Goal: Obtain resource: Obtain resource

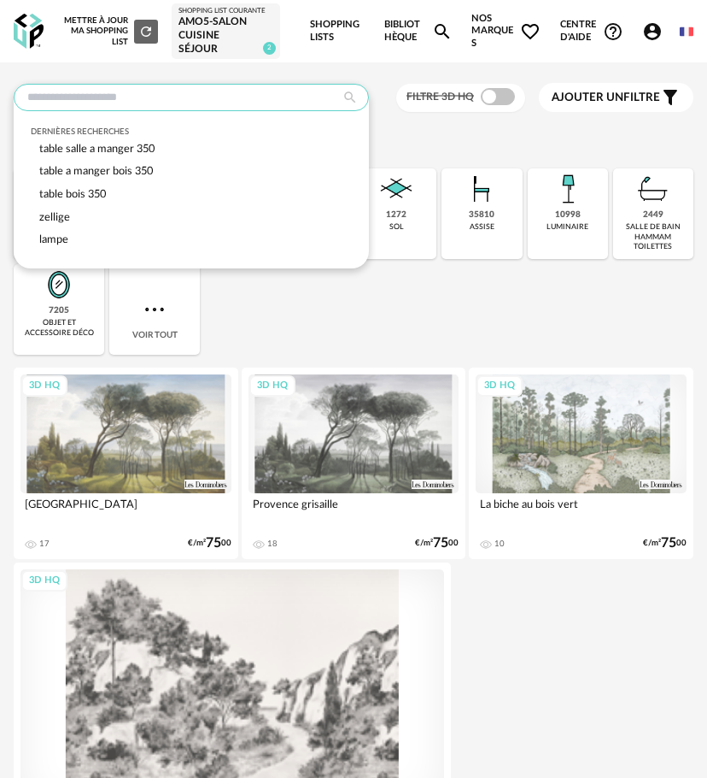
click at [59, 103] on input "text" at bounding box center [191, 97] width 355 height 27
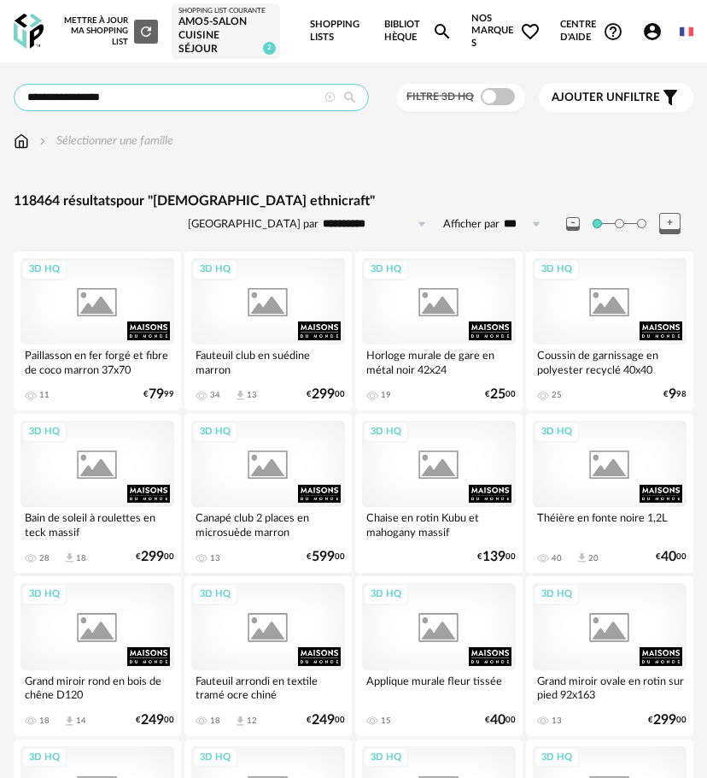
type input "**********"
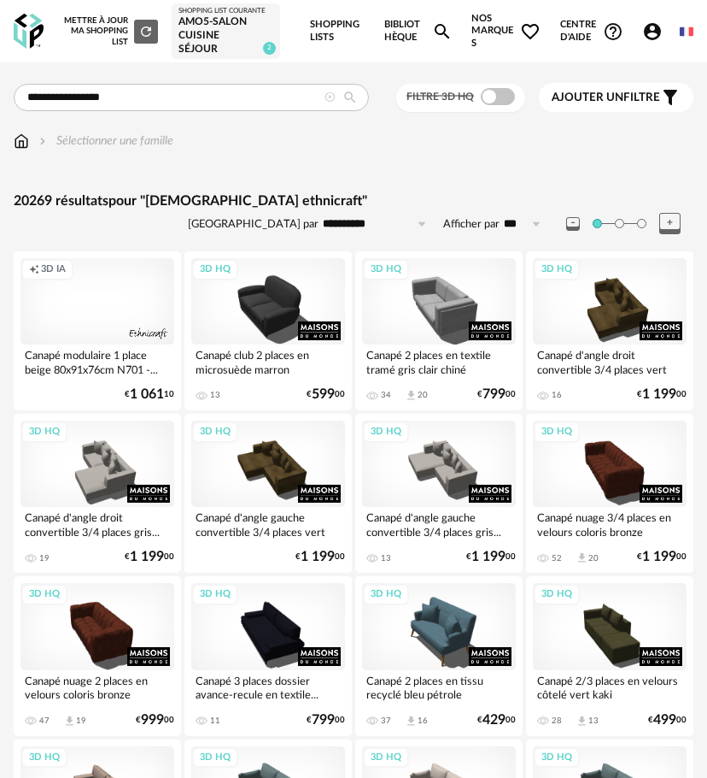
click at [73, 291] on div "Creation icon 3D IA" at bounding box center [98, 301] width 154 height 86
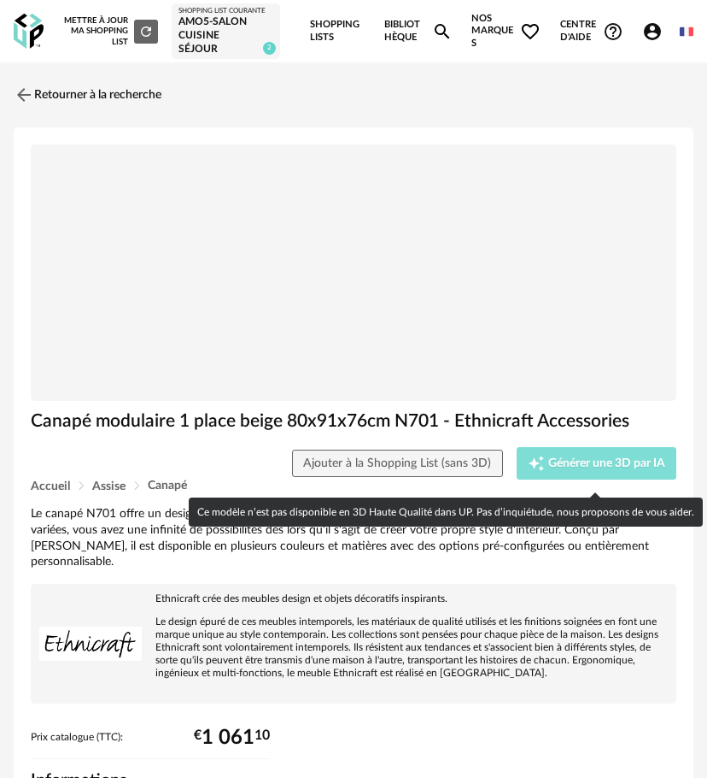
click at [542, 472] on icon "Creation icon" at bounding box center [536, 463] width 17 height 17
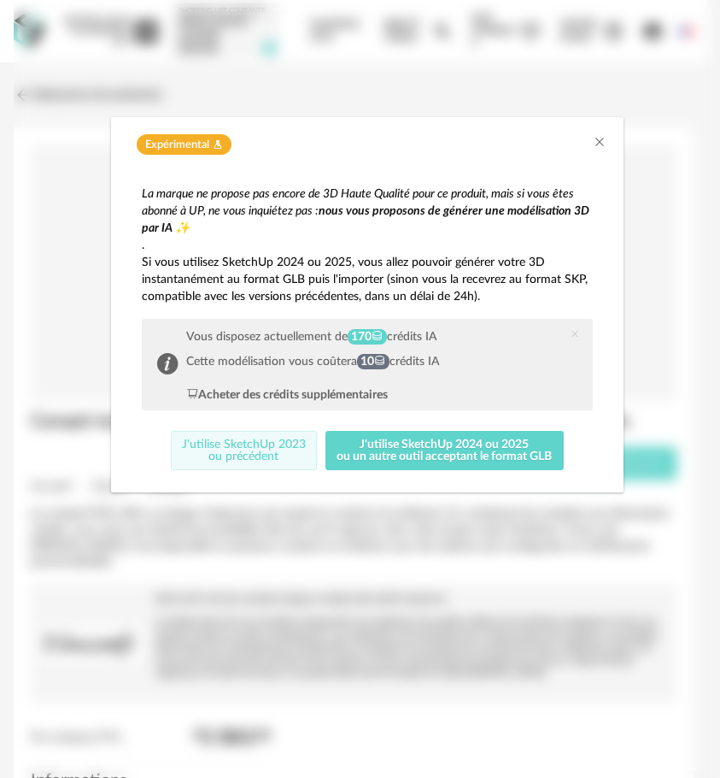
click at [271, 437] on button "J'utilise SketchUp 2023 ou précédent" at bounding box center [244, 450] width 147 height 39
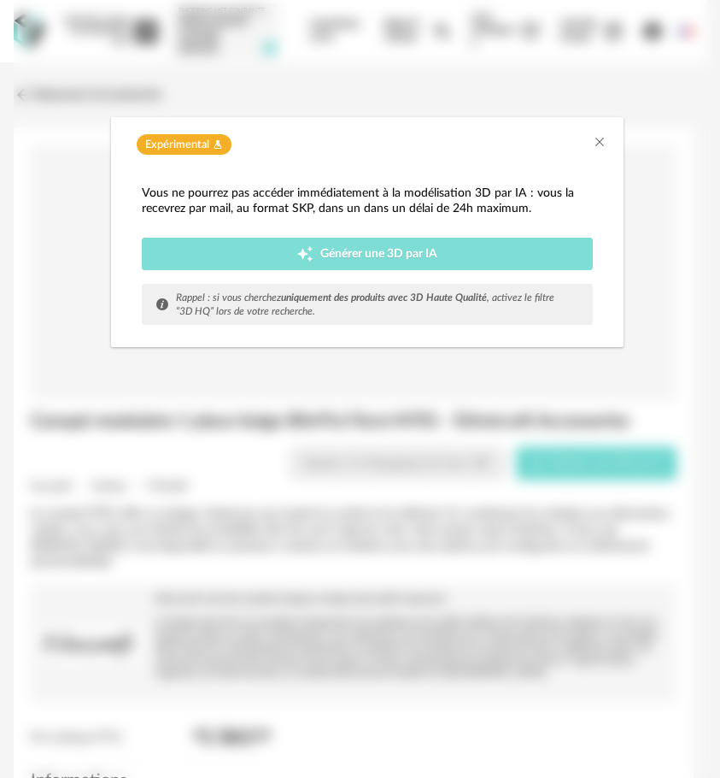
click at [414, 261] on div "Creation icon Générer une 3D par IA" at bounding box center [367, 253] width 429 height 17
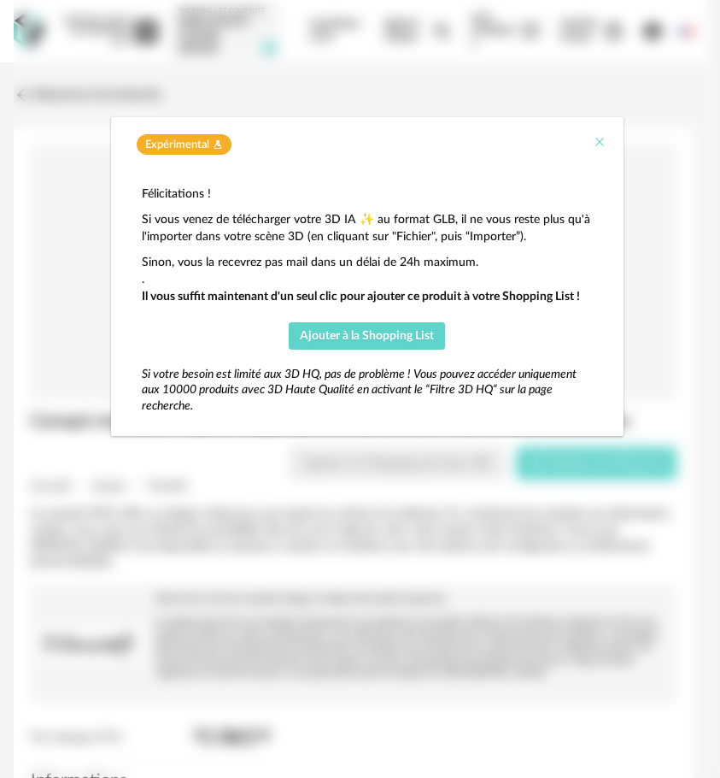
click at [600, 145] on icon "Close" at bounding box center [600, 142] width 14 height 14
